Goal: Navigation & Orientation: Find specific page/section

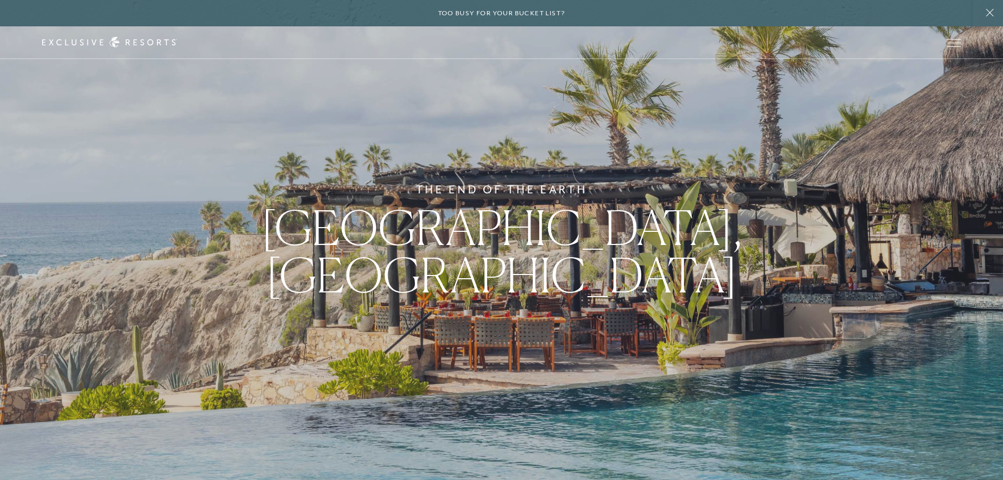
click at [340, 153] on div "The End of the Earth Los Cabos, [GEOGRAPHIC_DATA]" at bounding box center [501, 240] width 1003 height 480
click at [169, 211] on div "The End of the Earth Los Cabos, [GEOGRAPHIC_DATA]" at bounding box center [501, 240] width 1003 height 480
drag, startPoint x: 155, startPoint y: 242, endPoint x: 107, endPoint y: 310, distance: 83.5
click at [107, 310] on div "The End of the Earth Los Cabos, [GEOGRAPHIC_DATA]" at bounding box center [501, 240] width 1003 height 480
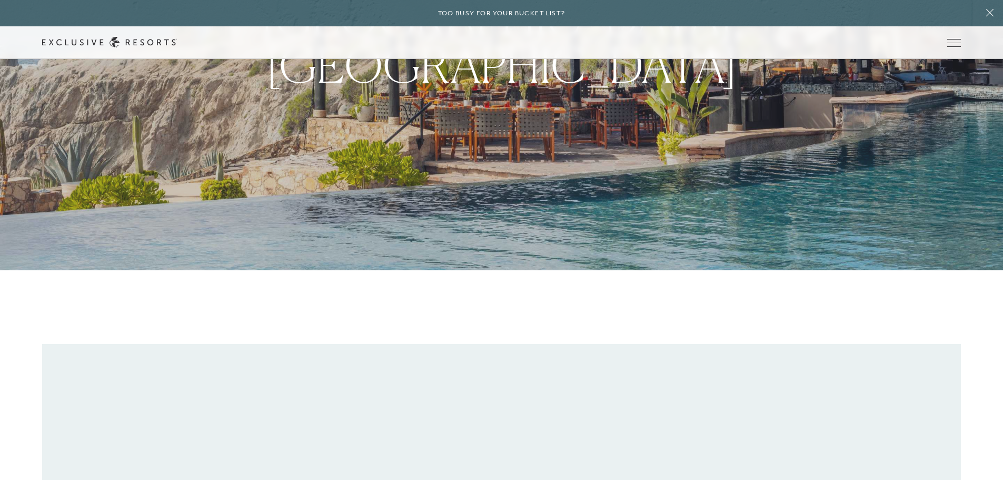
scroll to position [211, 0]
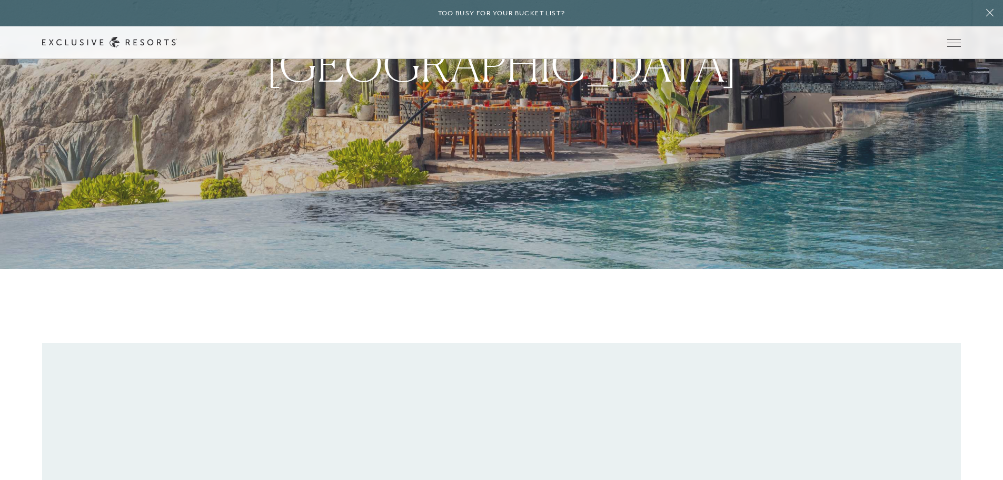
drag, startPoint x: 130, startPoint y: 260, endPoint x: 105, endPoint y: 262, distance: 24.8
click at [105, 262] on div "The End of the Earth Los Cabos, [GEOGRAPHIC_DATA]" at bounding box center [501, 29] width 1003 height 480
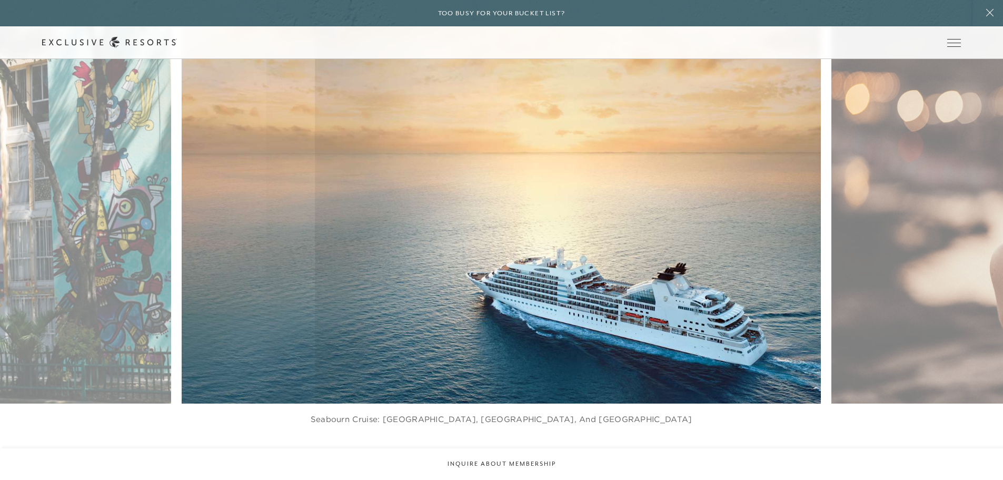
scroll to position [3318, 0]
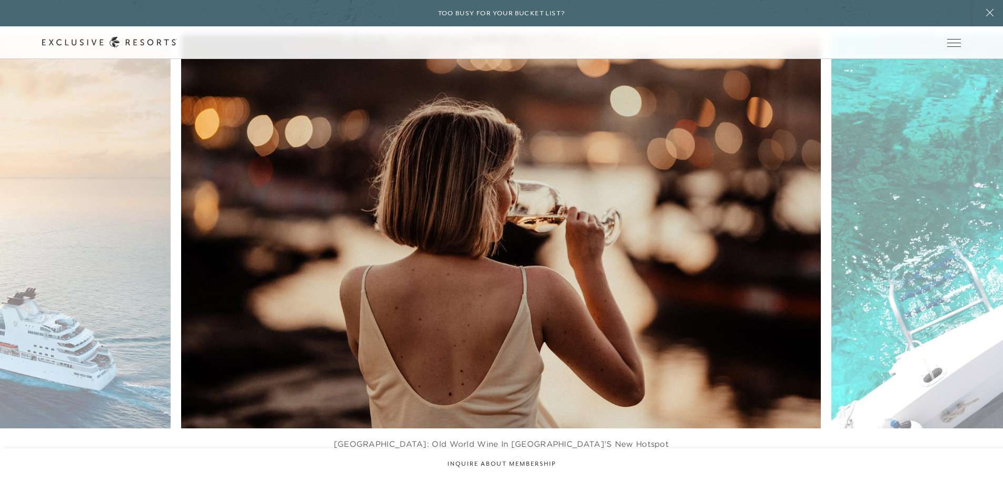
click at [518, 470] on div at bounding box center [516, 478] width 22 height 16
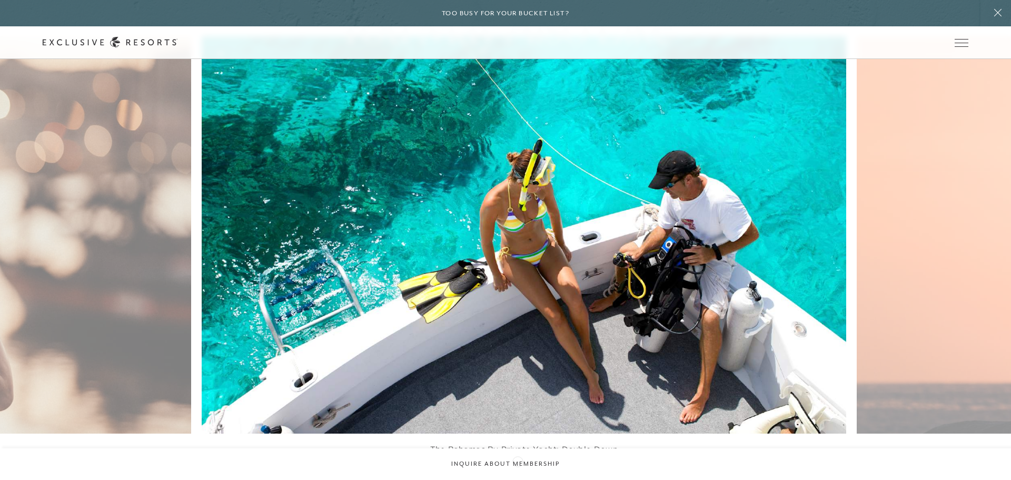
scroll to position [0, 0]
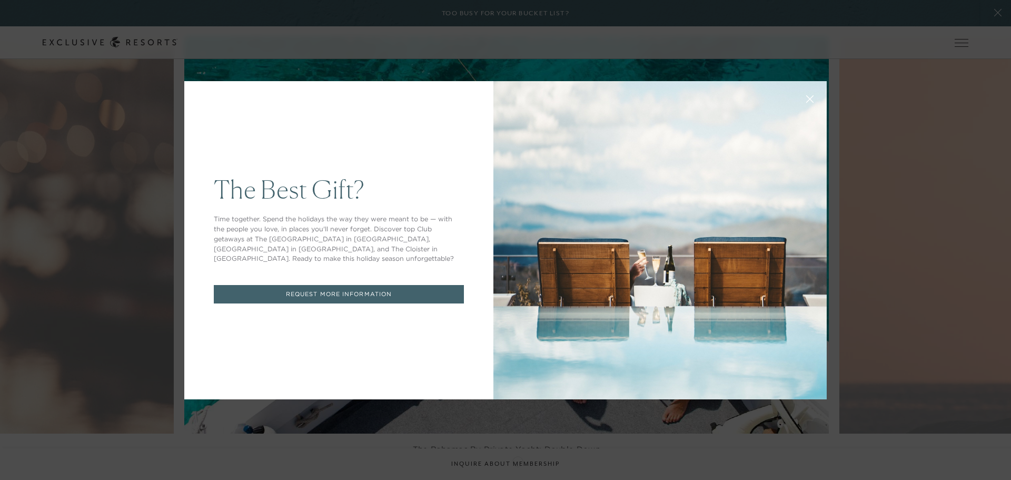
click at [518, 460] on div "The Best Gift? Time together. Spend the holidays the way they were meant to be …" at bounding box center [505, 240] width 1011 height 480
drag, startPoint x: 529, startPoint y: 167, endPoint x: 528, endPoint y: 152, distance: 15.8
click at [529, 165] on div at bounding box center [660, 240] width 333 height 318
click at [562, 62] on div "The Best Gift? Time together. Spend the holidays the way they were meant to be …" at bounding box center [505, 240] width 1011 height 480
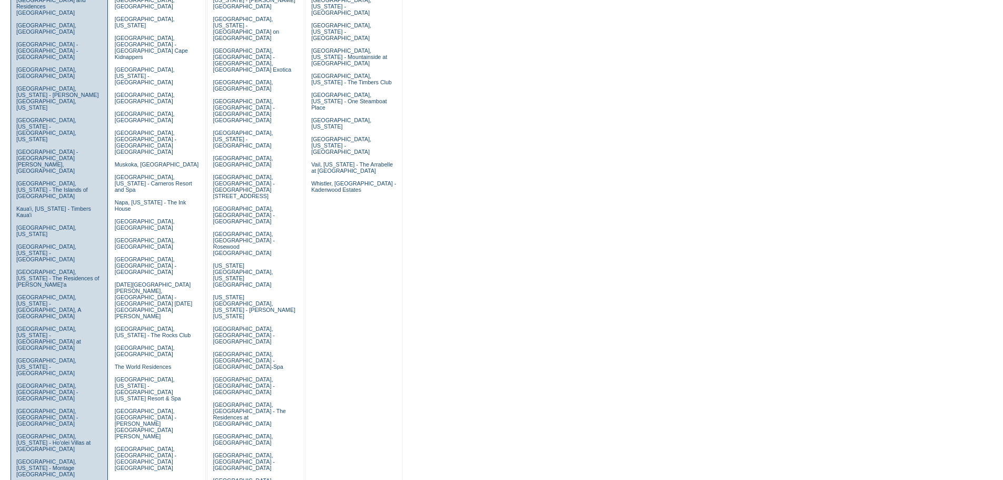
scroll to position [211, 0]
